Goal: Ask a question

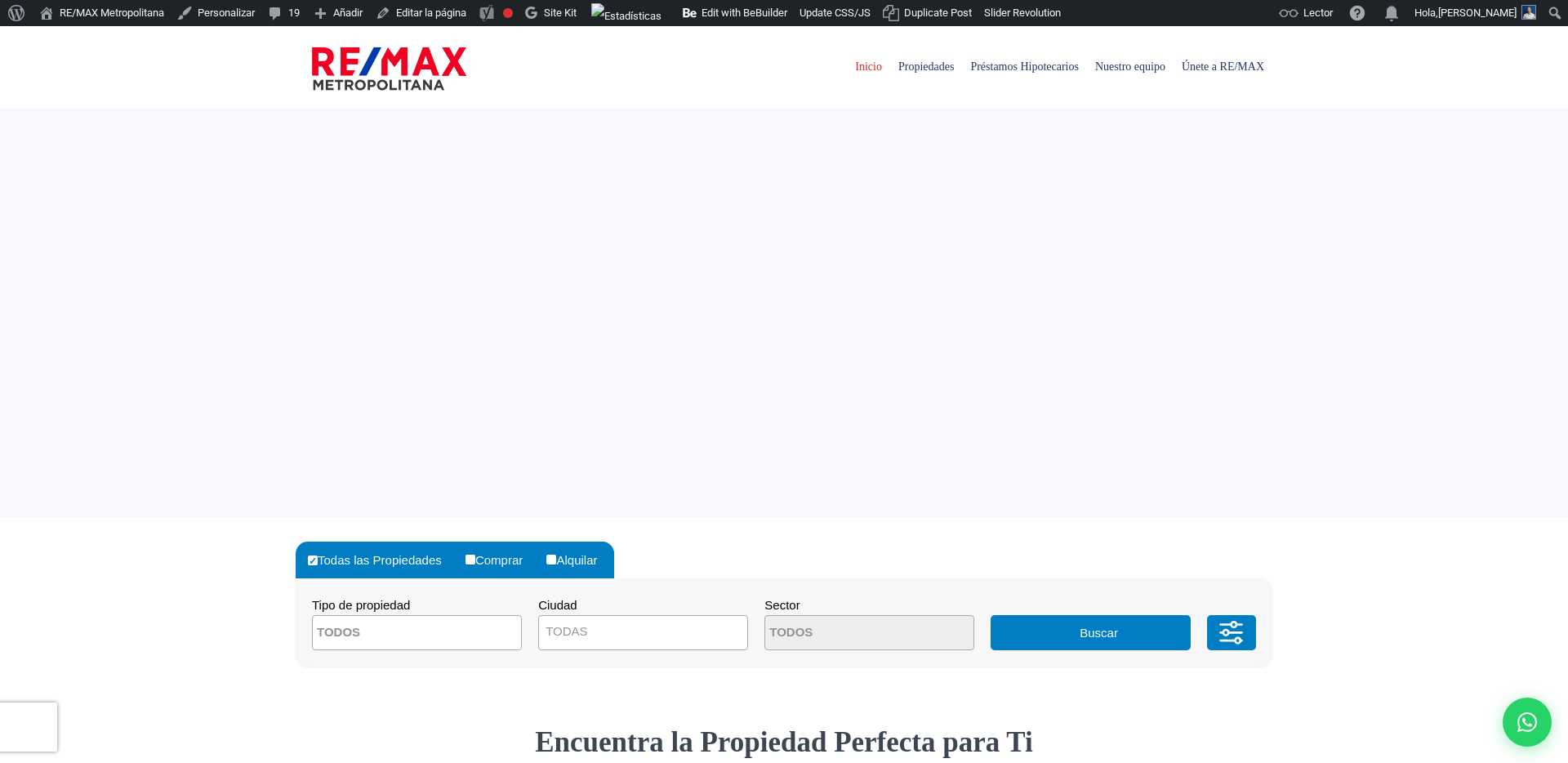
select select
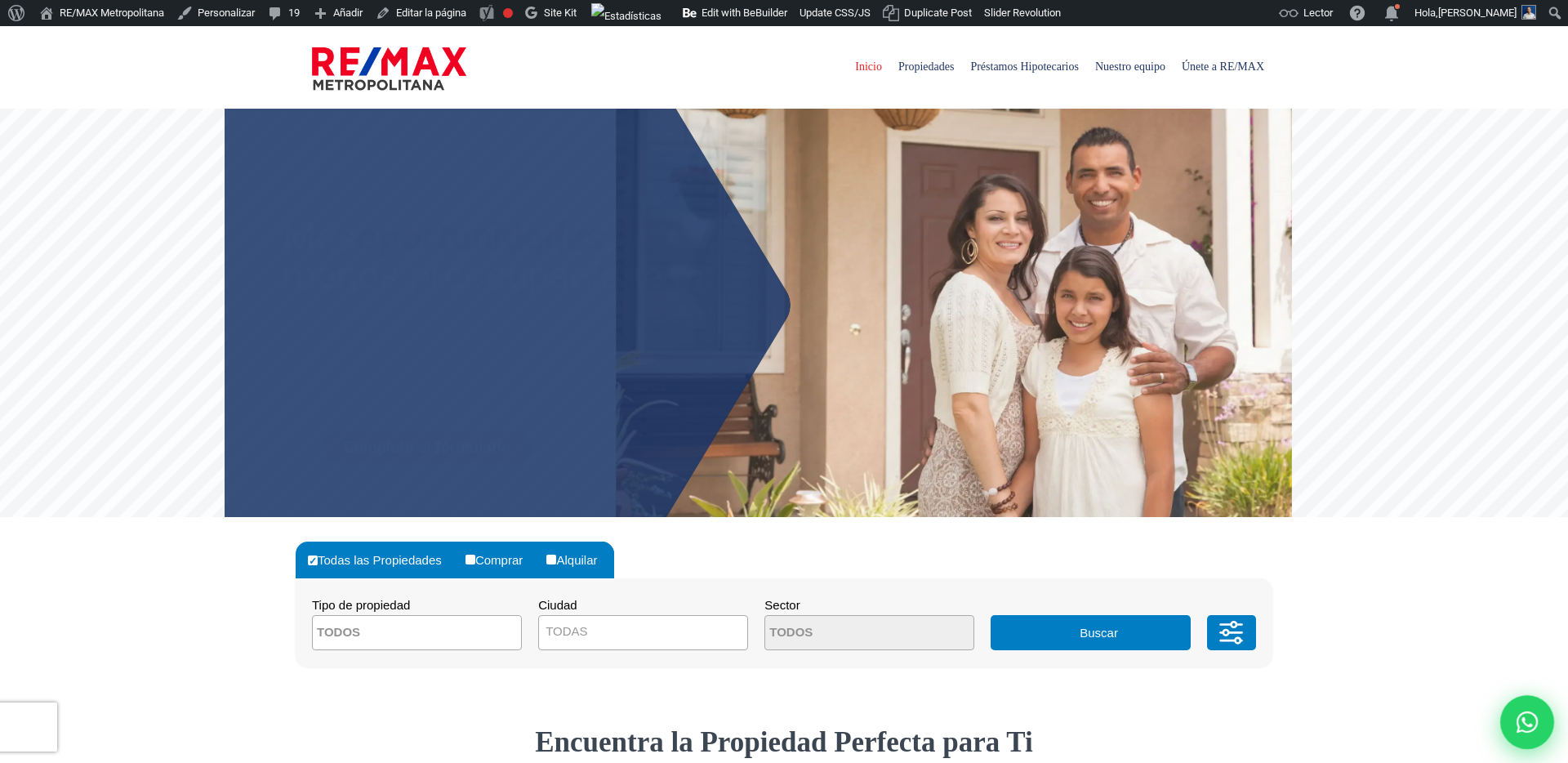
click at [1528, 708] on div at bounding box center [1527, 722] width 54 height 54
type input "Franklin prueba"
type input "Marte"
type input "franklin.a.marte1111@gmail.com"
type input "829-619-1904"
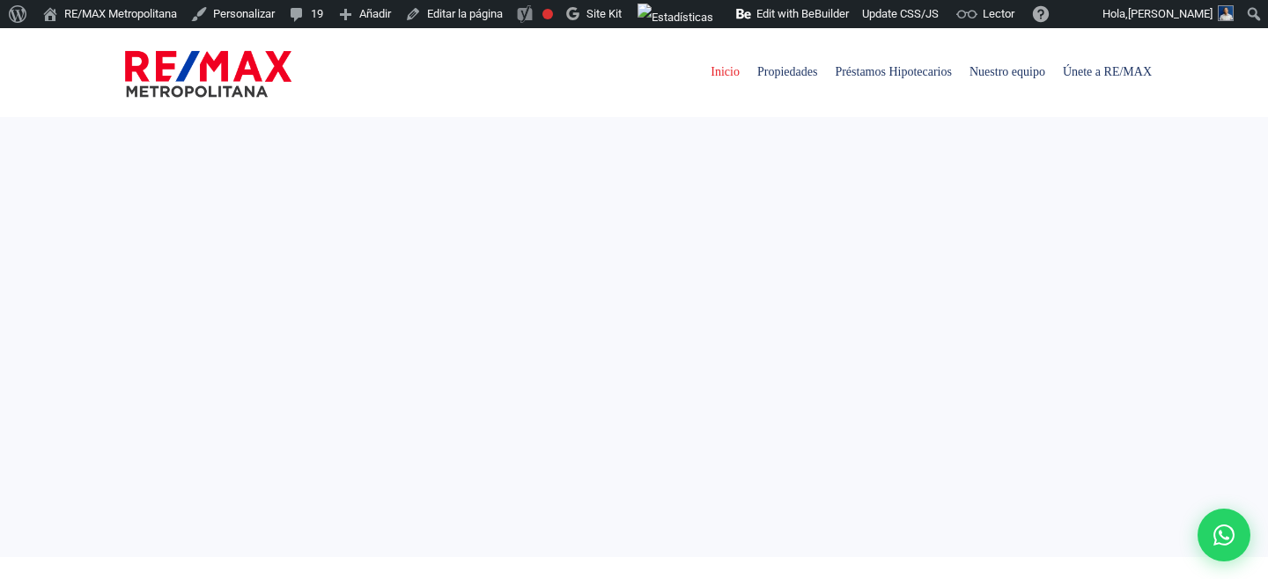
select select
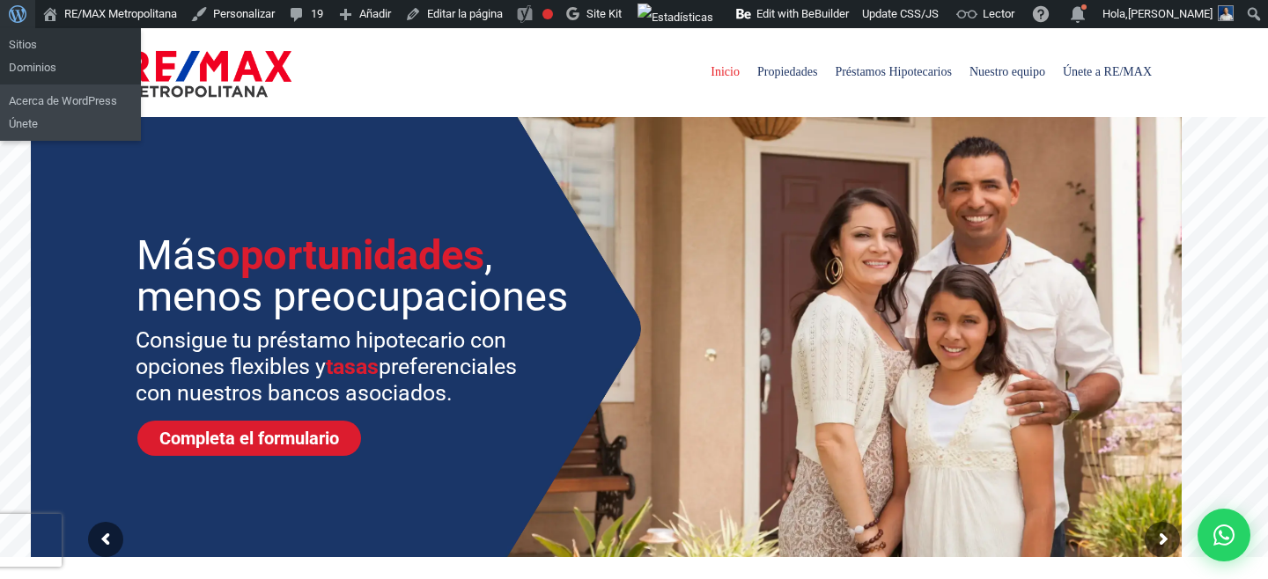
click at [25, 8] on span "Barra de herramientas" at bounding box center [18, 12] width 18 height 25
